Goal: Find specific page/section: Find specific page/section

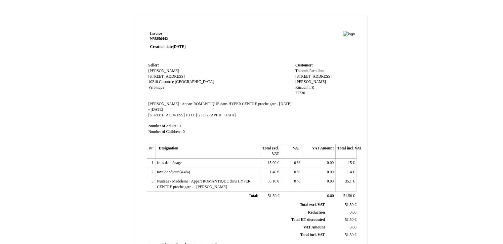
click at [434, 97] on div "Invoice N° 5856442 Creation date [DATE] Seller: [PERSON_NAME] [STREET_ADDRESS] …" at bounding box center [251, 201] width 387 height 372
click at [365, 16] on div "Invoice N° 5856442 Creation date [DATE] Seller: [PERSON_NAME] [STREET_ADDRESS] …" at bounding box center [251, 201] width 387 height 372
click at [365, 15] on div "Invoice N° 5856442 Creation date [DATE] Seller: [PERSON_NAME] [STREET_ADDRESS] …" at bounding box center [251, 201] width 387 height 372
click at [364, 12] on div "Invoice N° 5856442 Creation date [DATE] Seller: [PERSON_NAME] [STREET_ADDRESS] …" at bounding box center [251, 197] width 503 height 379
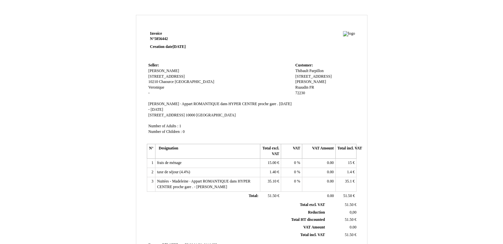
scroll to position [144, 0]
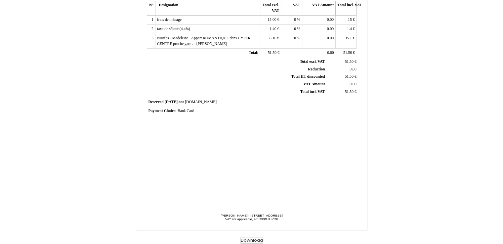
click at [247, 241] on button "Download" at bounding box center [251, 240] width 23 height 7
click at [247, 238] on button "Download" at bounding box center [251, 240] width 23 height 7
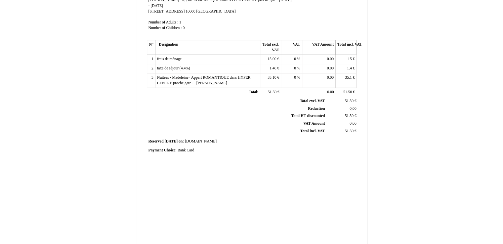
scroll to position [104, 0]
click at [400, 48] on div "Invoice N° 5856442 Creation date [DATE] Seller: [PERSON_NAME] [STREET_ADDRESS] …" at bounding box center [251, 97] width 387 height 372
click at [74, 69] on div "Invoice N° 5856442 Creation date [DATE] Seller: [PERSON_NAME] [STREET_ADDRESS] …" at bounding box center [251, 97] width 387 height 372
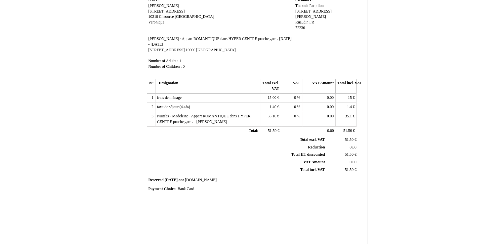
scroll to position [64, 0]
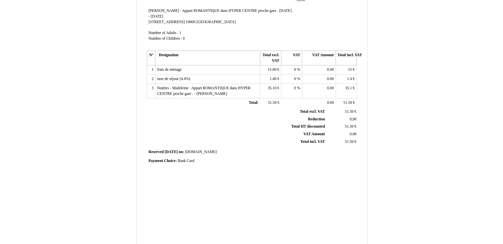
scroll to position [144, 0]
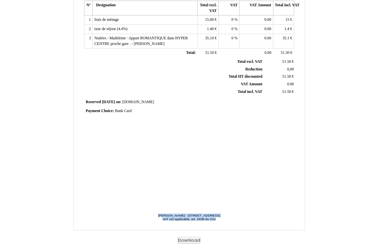
drag, startPoint x: 78, startPoint y: 25, endPoint x: 269, endPoint y: 220, distance: 271.9
click at [269, 220] on div "Invoice N° 5856442 Creation date [DATE] Seller: [PERSON_NAME] [STREET_ADDRESS] …" at bounding box center [188, 51] width 231 height 359
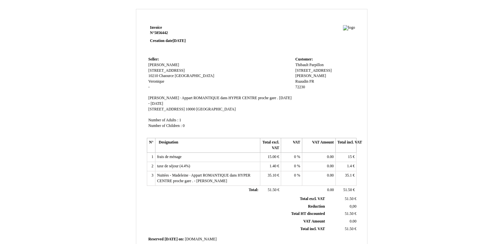
scroll to position [0, 0]
